Goal: Information Seeking & Learning: Find specific fact

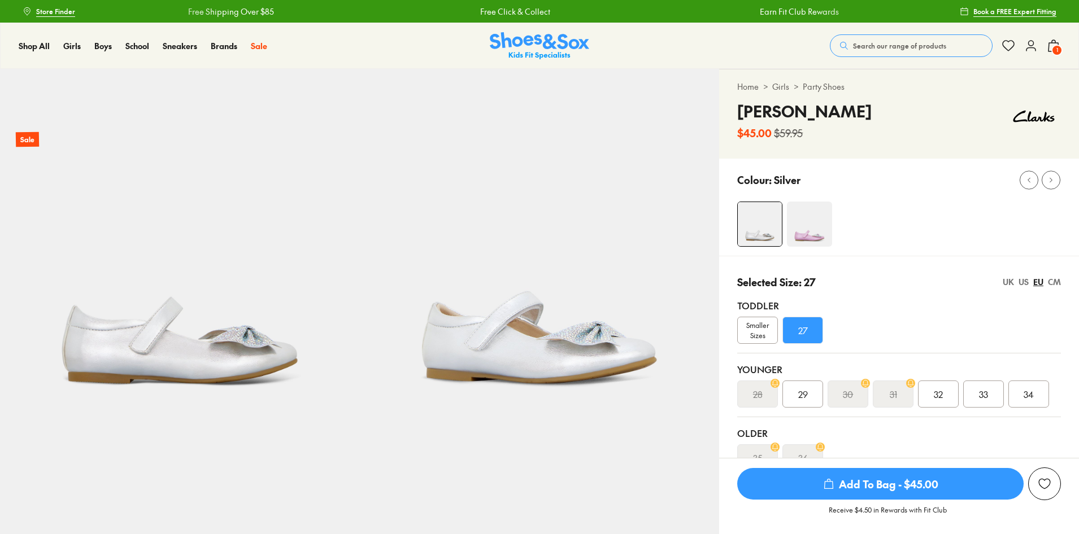
select select "*"
click at [859, 33] on div "Shop All Shop All Shop All New Arrivals Up to 40% Off Sale Online Only Best Sel…" at bounding box center [539, 46] width 1079 height 46
click at [860, 47] on span "Search our range of products" at bounding box center [899, 46] width 93 height 10
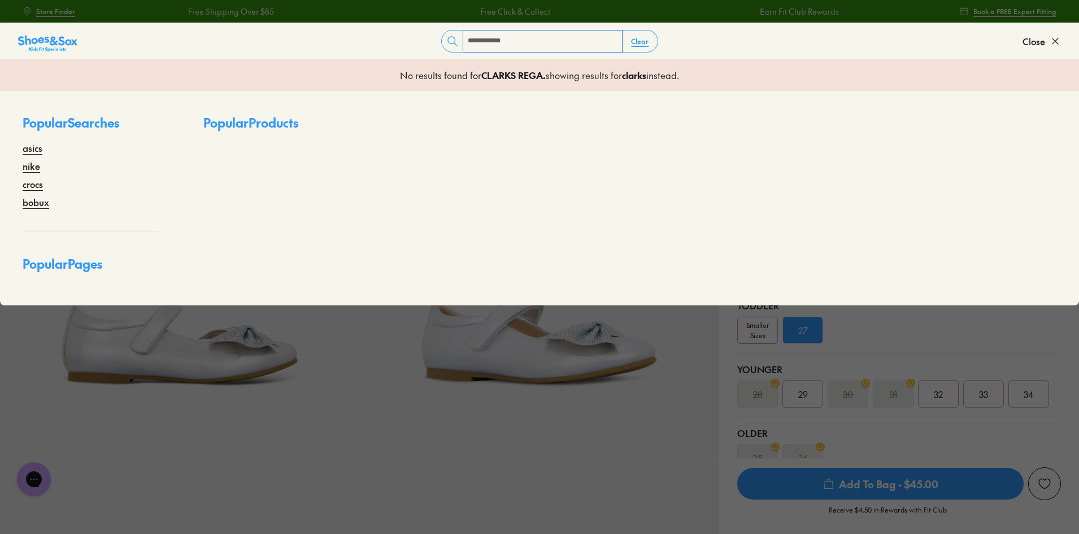
type input "**********"
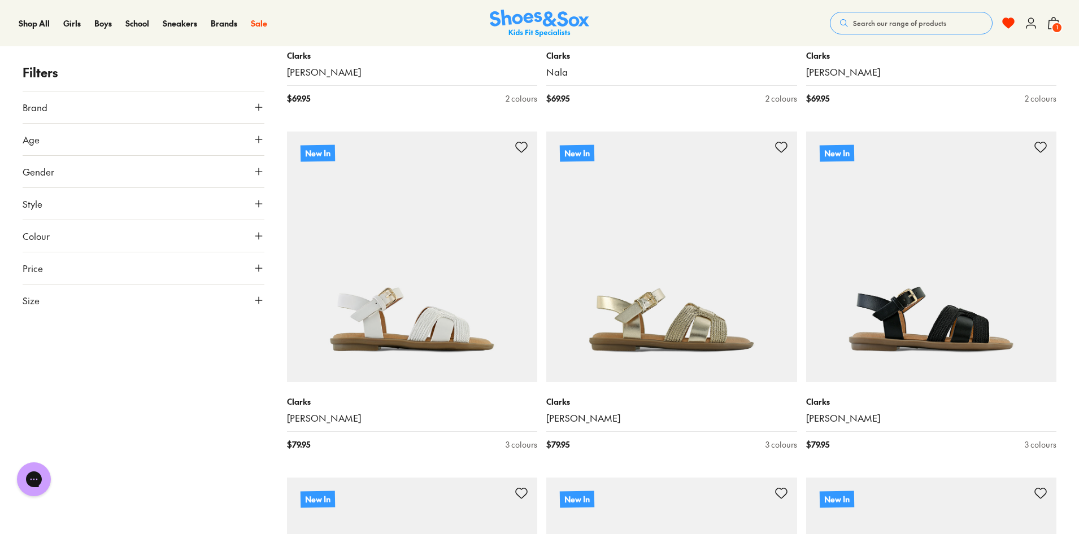
click at [910, 22] on span "Search our range of products" at bounding box center [899, 23] width 93 height 10
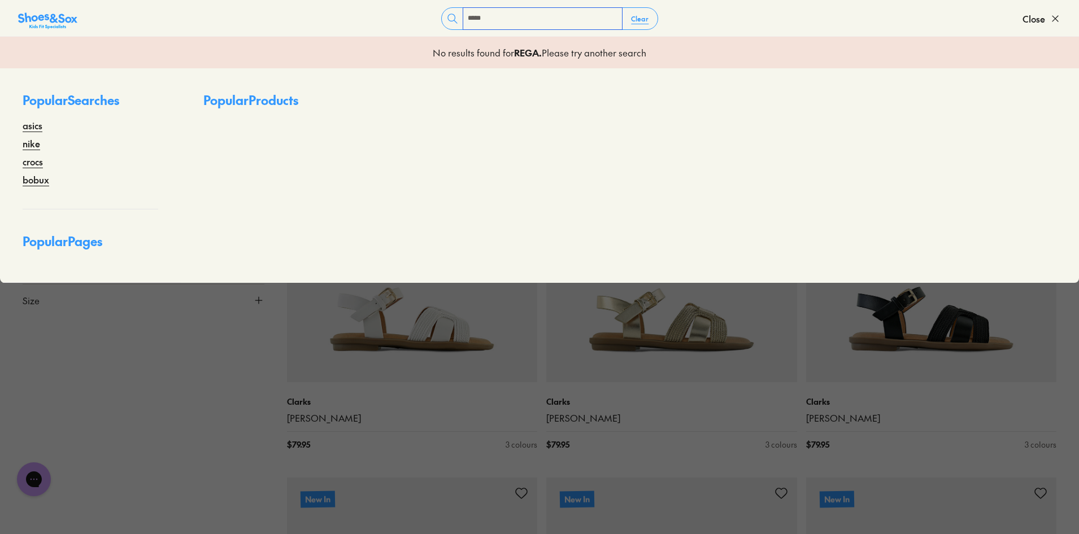
type input "*****"
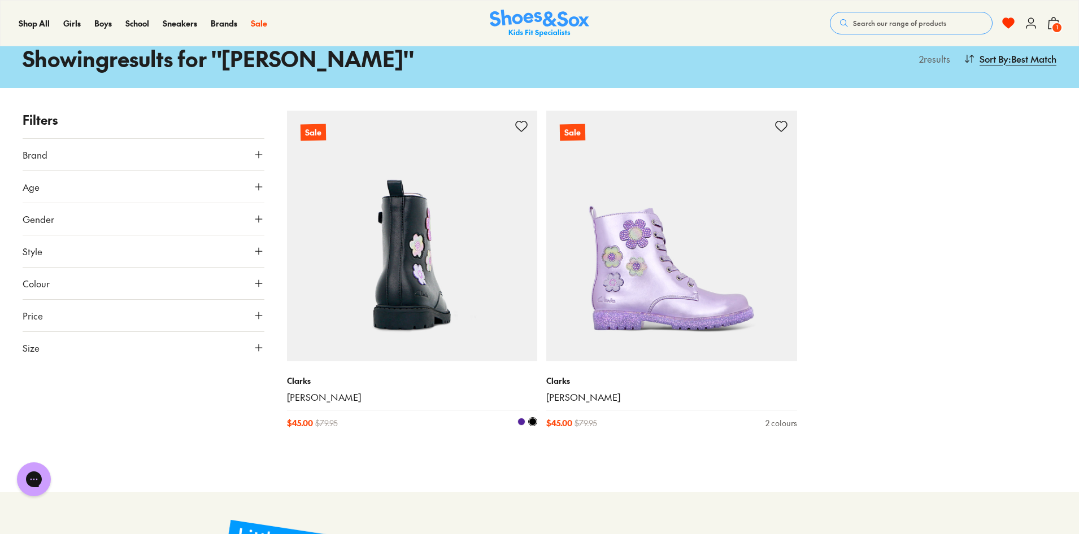
click at [386, 267] on img at bounding box center [412, 236] width 251 height 251
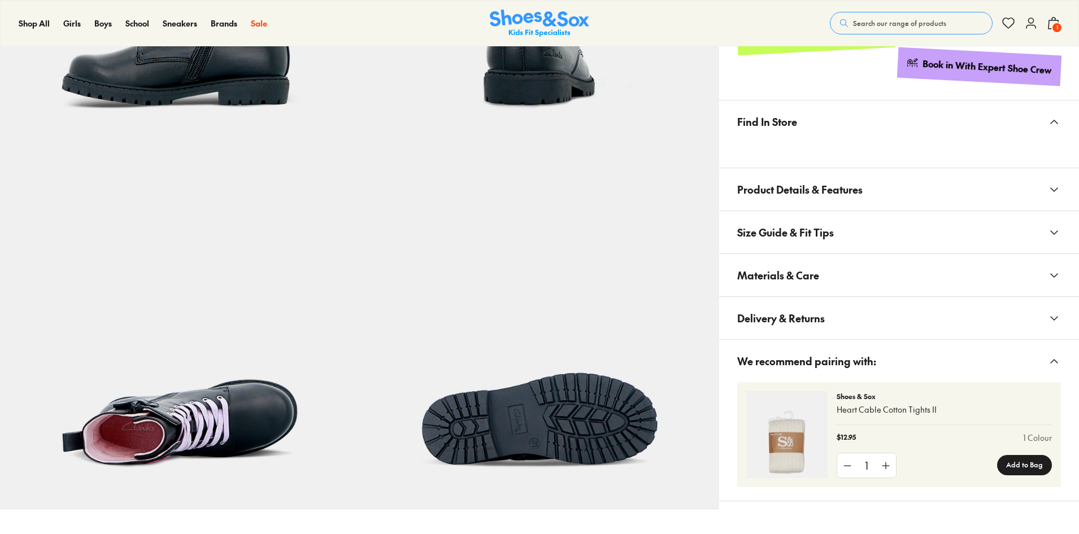
scroll to position [677, 0]
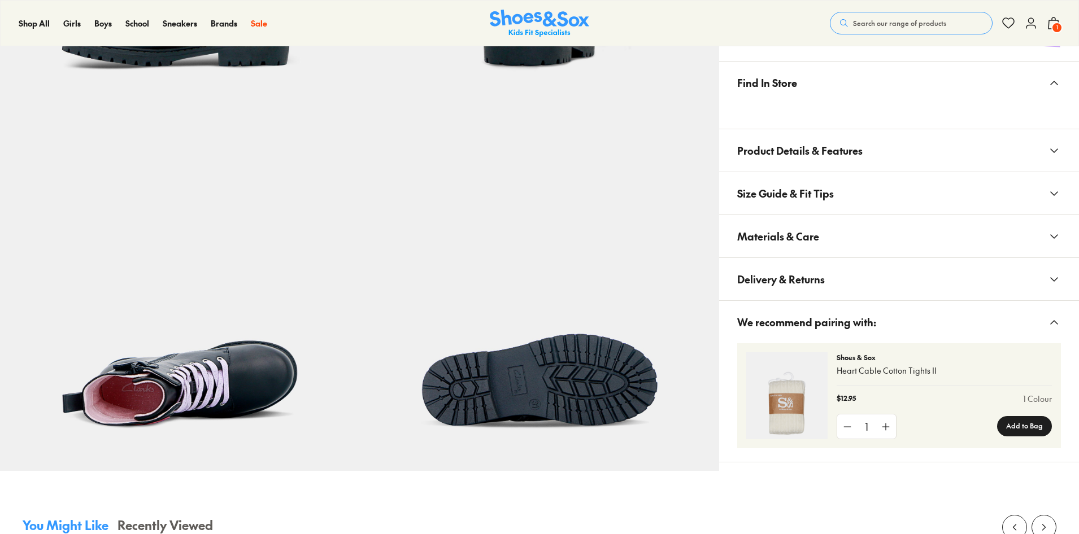
select select "*"
click at [843, 245] on button "Materials & Care" at bounding box center [899, 236] width 360 height 42
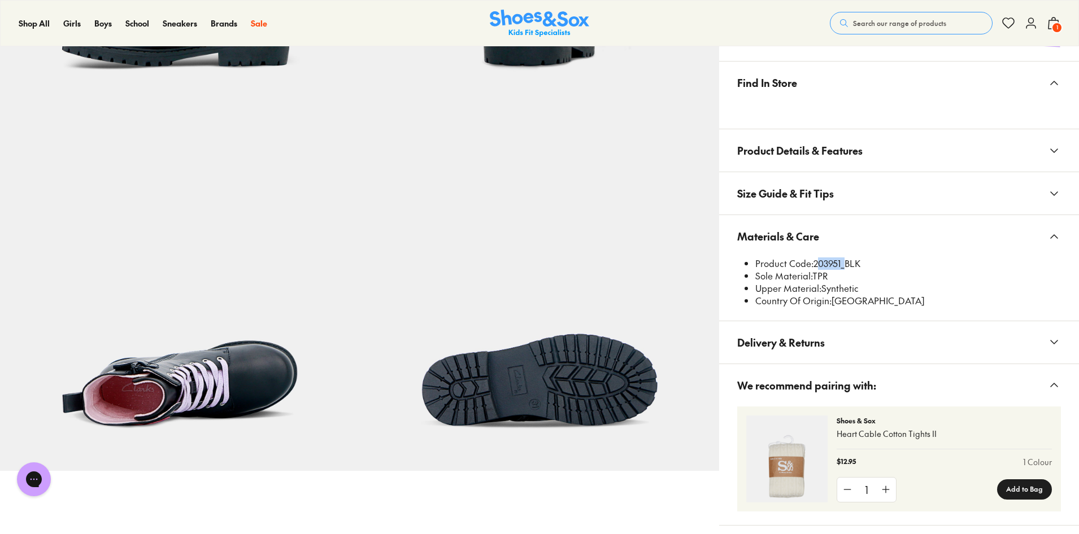
drag, startPoint x: 815, startPoint y: 263, endPoint x: 954, endPoint y: 206, distance: 149.7
click at [846, 266] on li "Product Code: 203951_BLK" at bounding box center [908, 264] width 306 height 12
copy li "203951"
